Goal: Transaction & Acquisition: Book appointment/travel/reservation

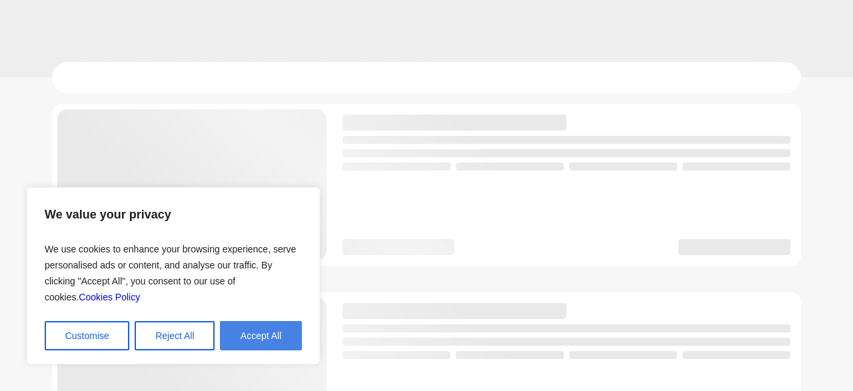
click at [259, 339] on button "Accept All" at bounding box center [261, 335] width 82 height 29
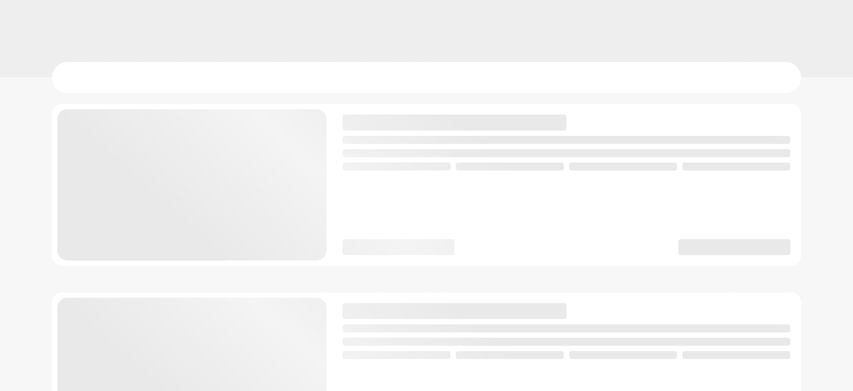
checkbox input "true"
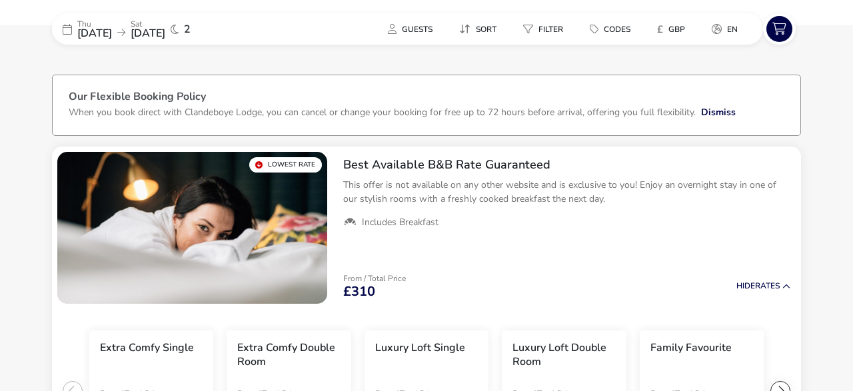
scroll to position [109, 0]
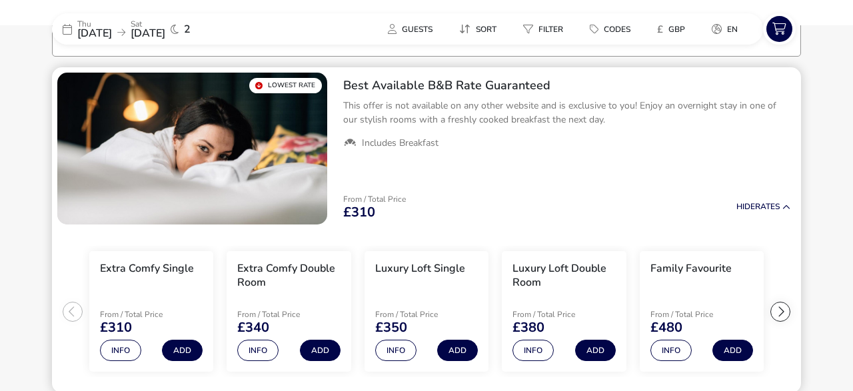
click at [692, 267] on h3 "Family Favourite" at bounding box center [690, 269] width 81 height 14
click at [781, 314] on div at bounding box center [780, 312] width 20 height 20
click at [781, 314] on ul "Extra Comfy Single From / Total Price £310 Info Add Extra Comfy Double Room Fro…" at bounding box center [426, 312] width 749 height 164
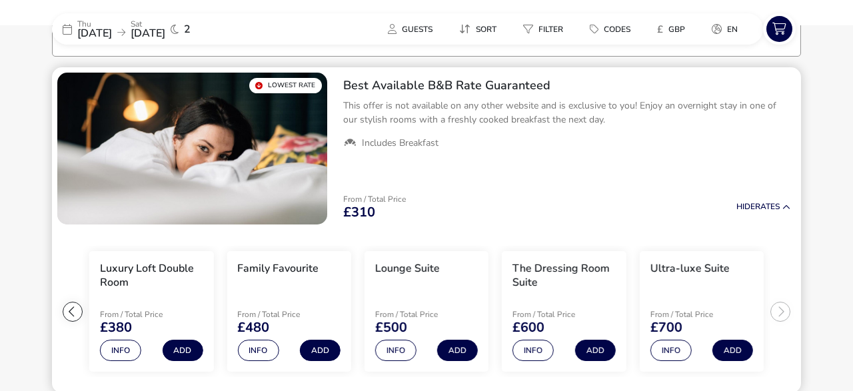
click at [265, 339] on div "Info Add" at bounding box center [288, 347] width 103 height 27
click at [261, 346] on button "Info" at bounding box center [257, 350] width 41 height 21
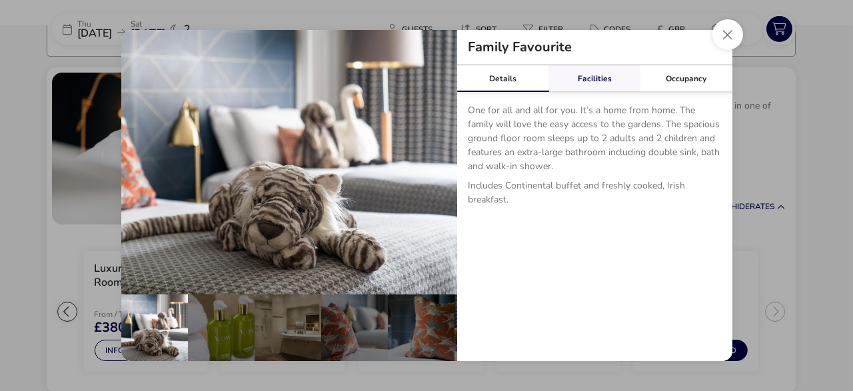
click at [617, 77] on link "Facilities" at bounding box center [594, 78] width 92 height 27
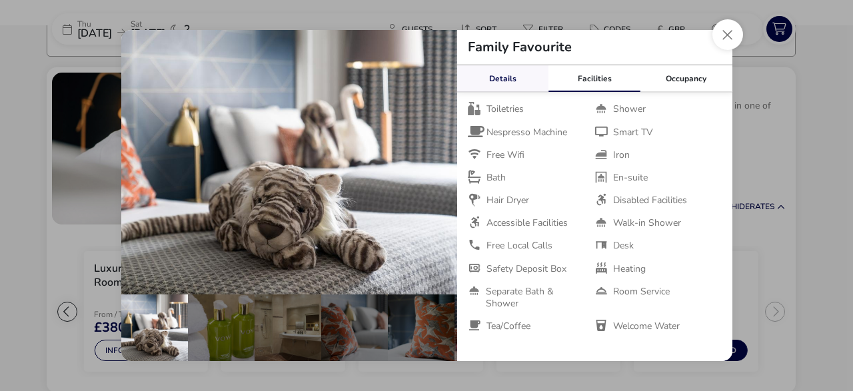
click at [484, 79] on link "Details" at bounding box center [503, 78] width 92 height 27
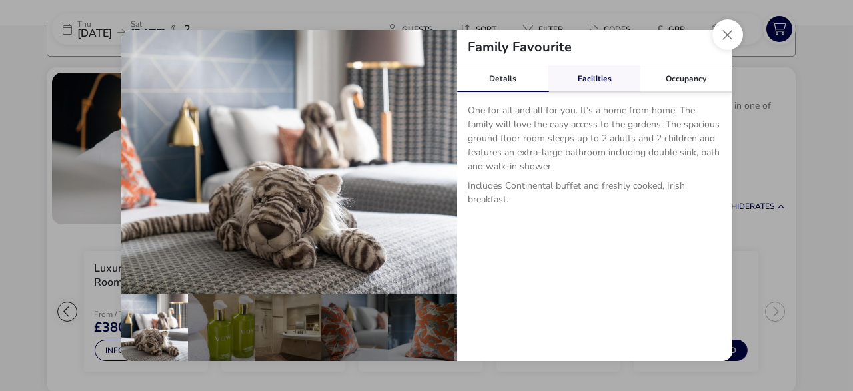
click at [595, 77] on link "Facilities" at bounding box center [594, 78] width 92 height 27
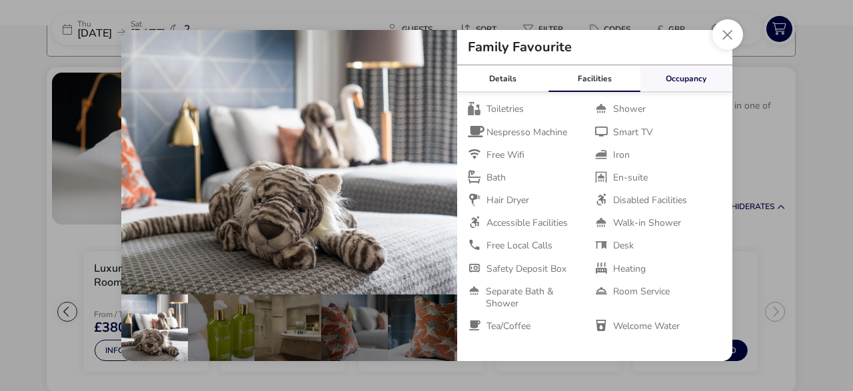
click at [685, 73] on link "Occupancy" at bounding box center [686, 78] width 92 height 27
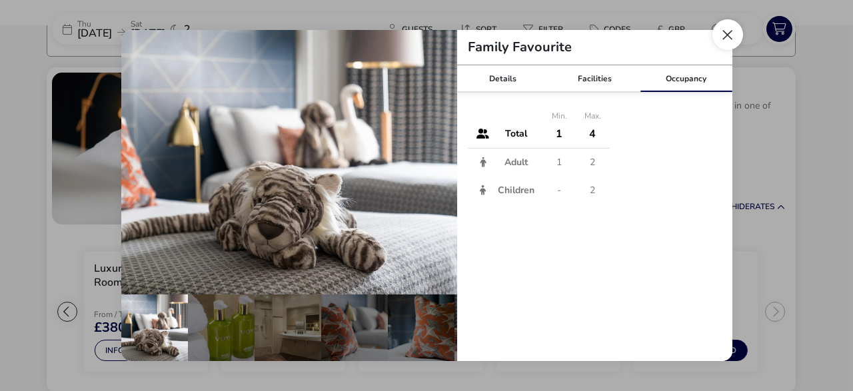
click at [730, 37] on button "Close dialog" at bounding box center [727, 34] width 31 height 31
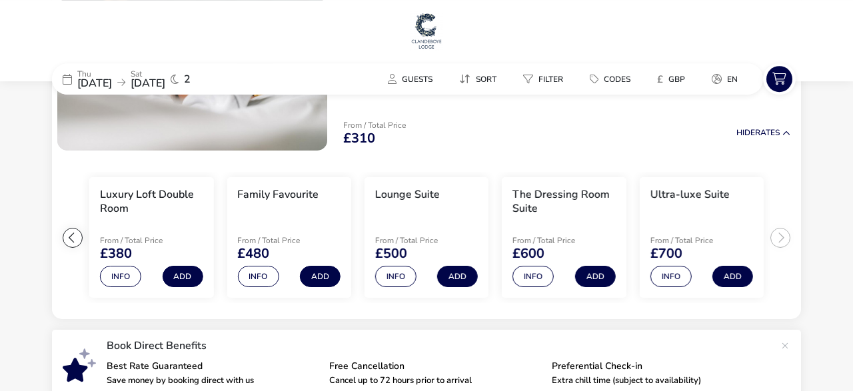
scroll to position [0, 0]
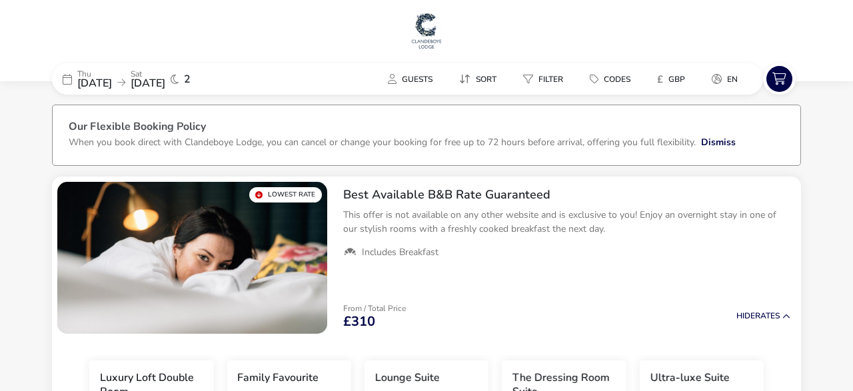
drag, startPoint x: 351, startPoint y: 278, endPoint x: 701, endPoint y: 99, distance: 392.7
click at [608, 74] on span "Codes" at bounding box center [617, 79] width 27 height 11
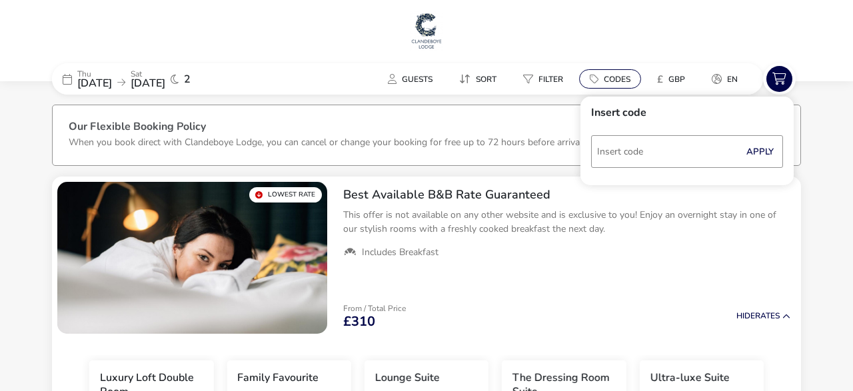
click at [608, 74] on span "Codes" at bounding box center [617, 79] width 27 height 11
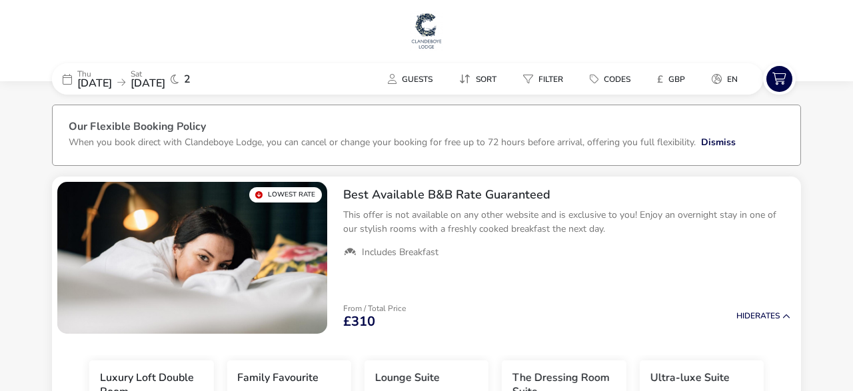
click at [422, 46] on img at bounding box center [426, 31] width 33 height 40
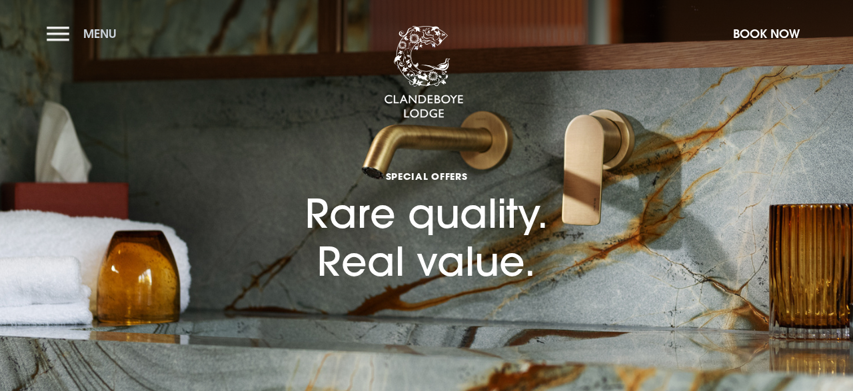
click at [62, 31] on button "Menu" at bounding box center [85, 33] width 77 height 29
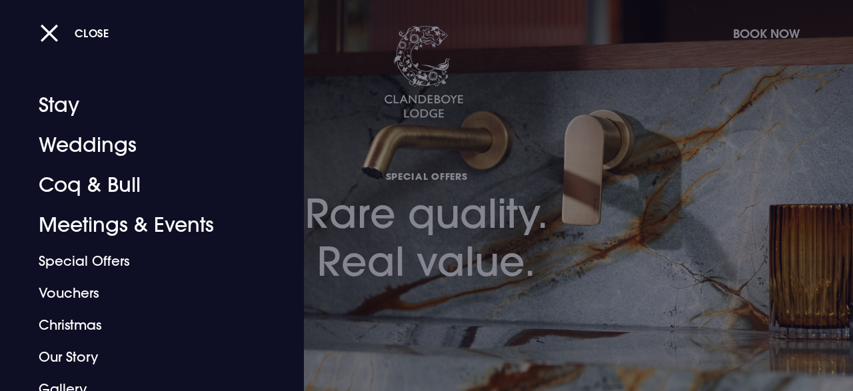
click at [588, 93] on div at bounding box center [426, 195] width 853 height 391
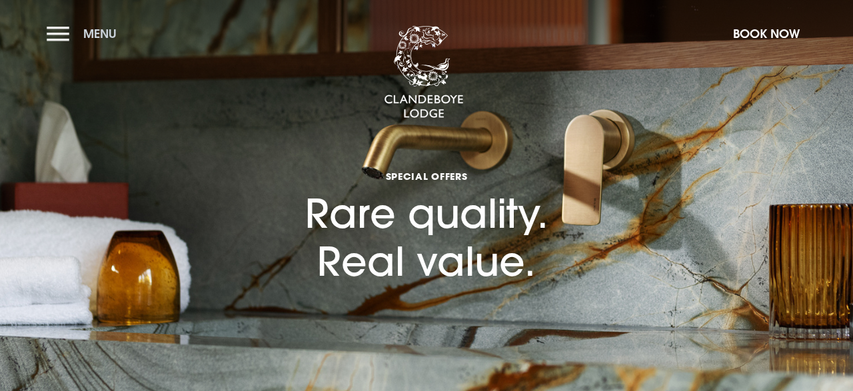
click at [55, 41] on button "Menu" at bounding box center [85, 33] width 77 height 29
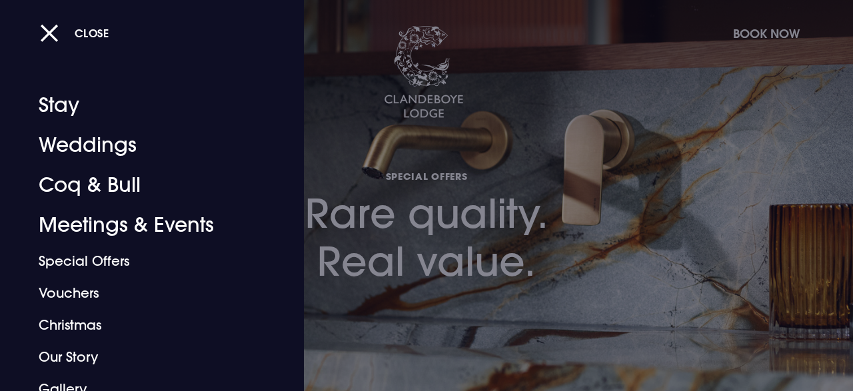
click at [524, 91] on div at bounding box center [426, 195] width 853 height 391
